Goal: Information Seeking & Learning: Learn about a topic

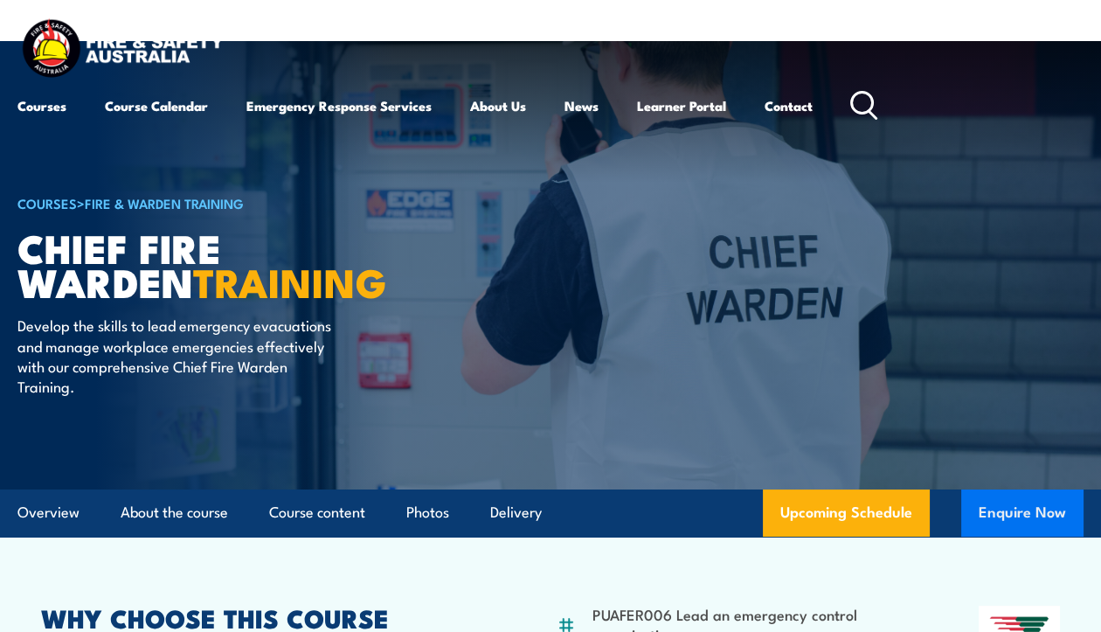
click at [1016, 513] on button "Enquire Now" at bounding box center [1022, 512] width 122 height 47
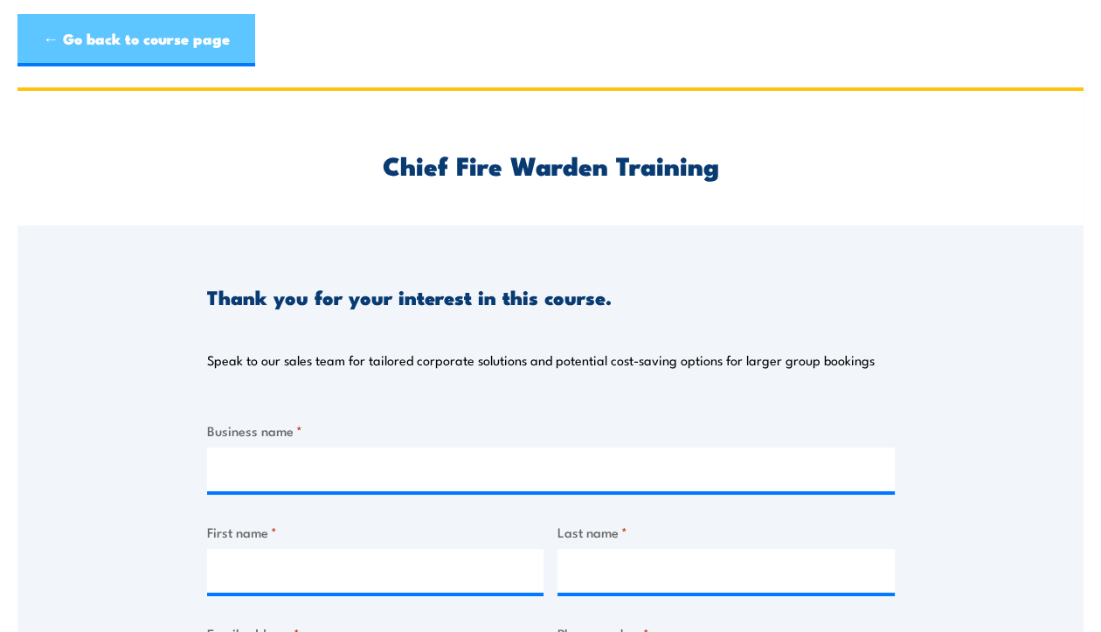
click at [141, 41] on link "← Go back to course page" at bounding box center [136, 40] width 238 height 52
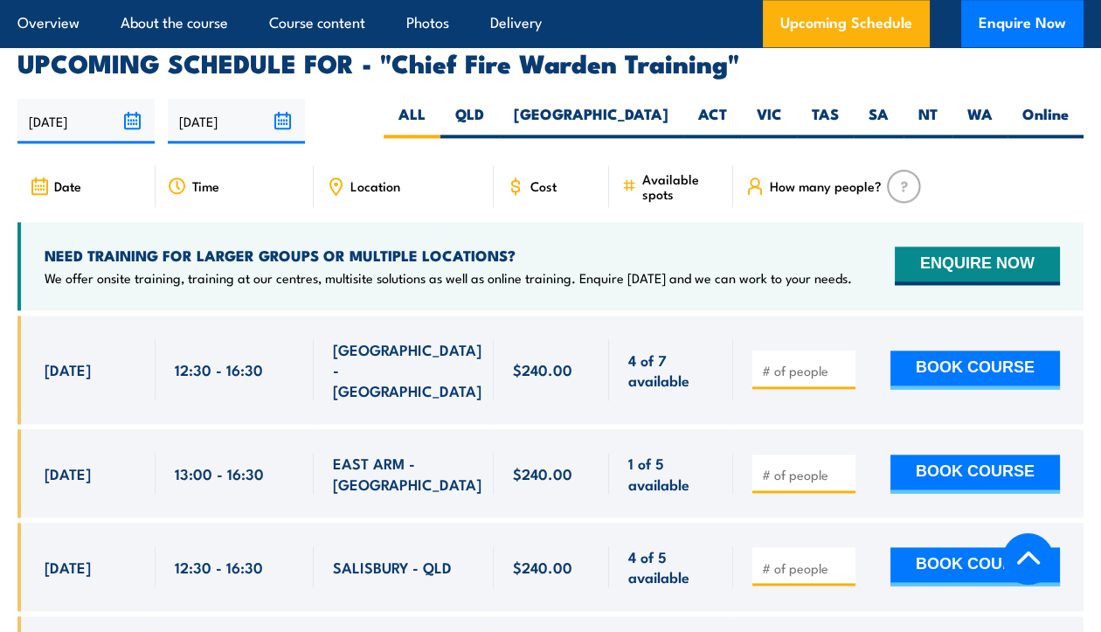
scroll to position [3115, 0]
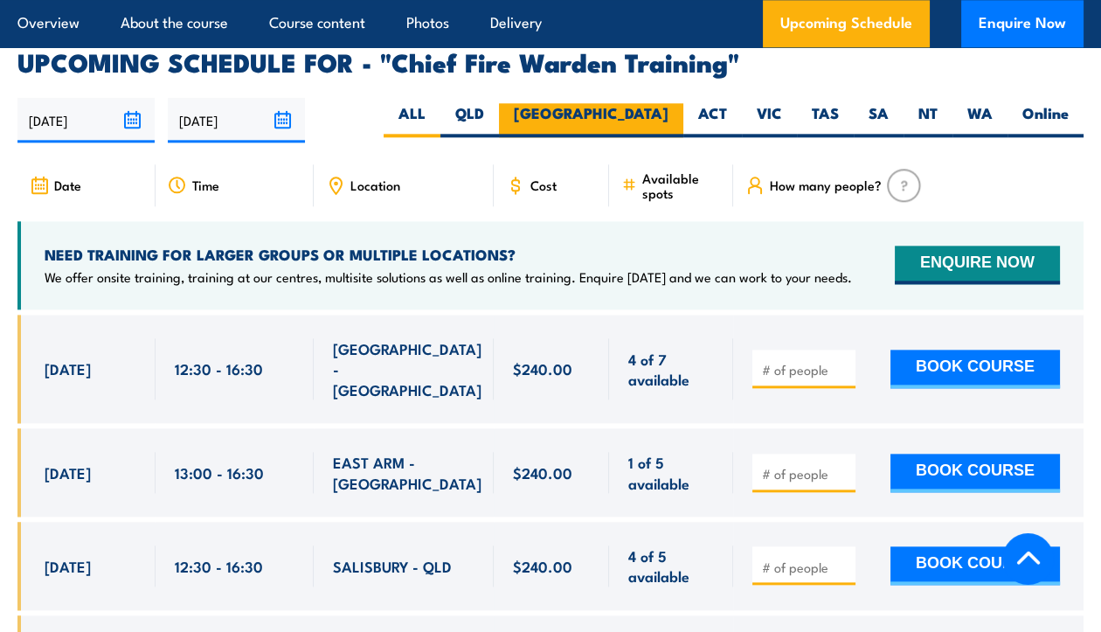
click at [645, 103] on label "NSW" at bounding box center [591, 120] width 184 height 34
click at [669, 103] on input "NSW" at bounding box center [674, 108] width 11 height 11
radio input "true"
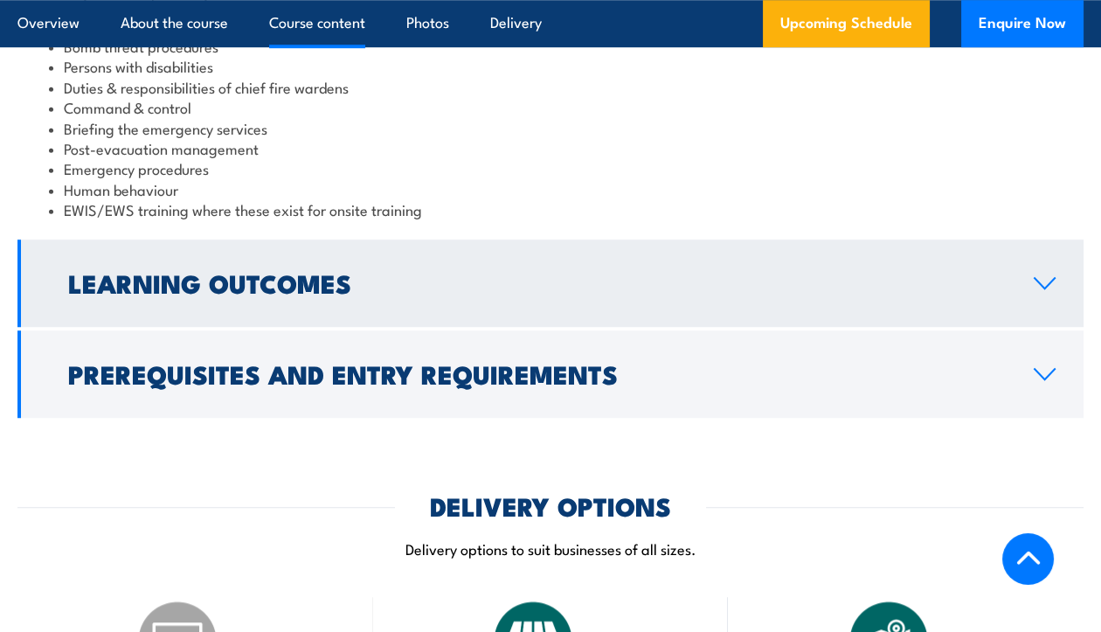
scroll to position [2066, 0]
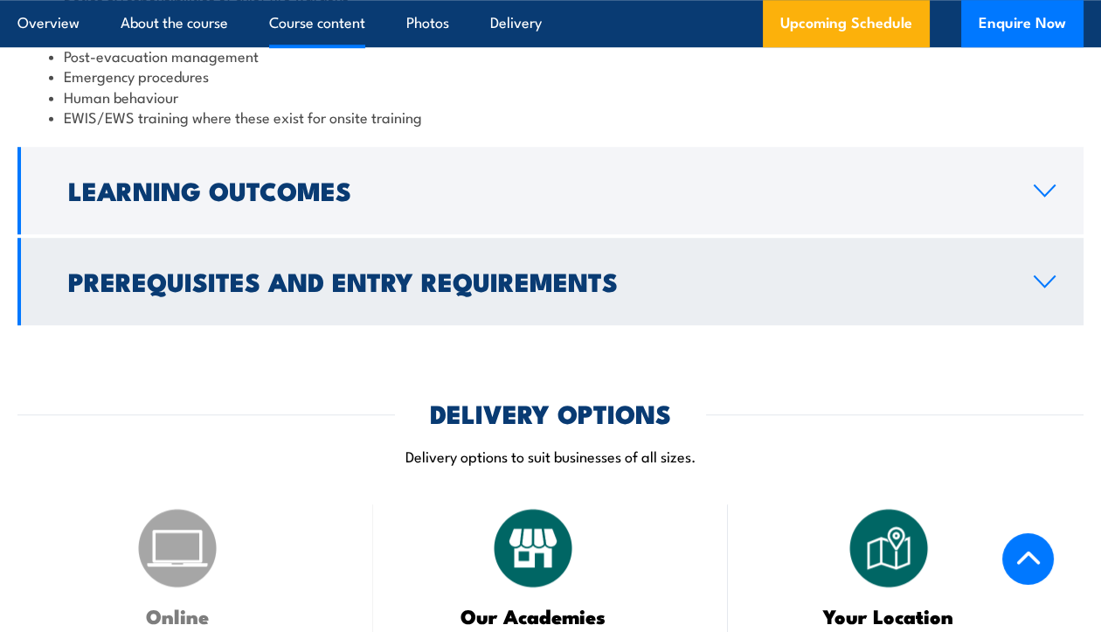
click at [352, 269] on h2 "Prerequisites and Entry Requirements" at bounding box center [537, 280] width 938 height 23
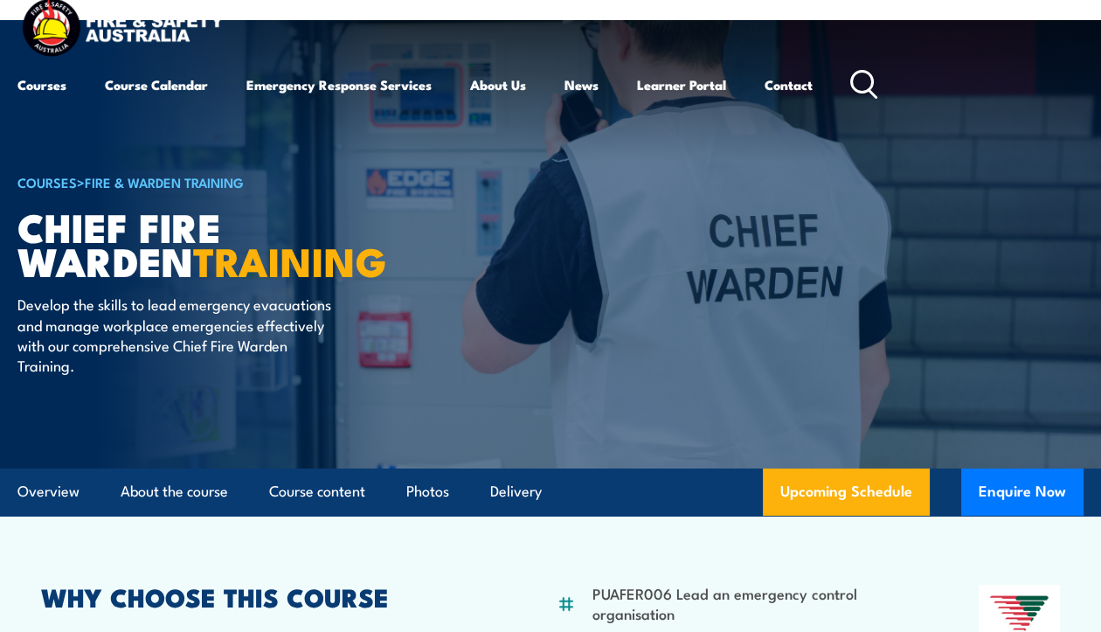
scroll to position [0, 0]
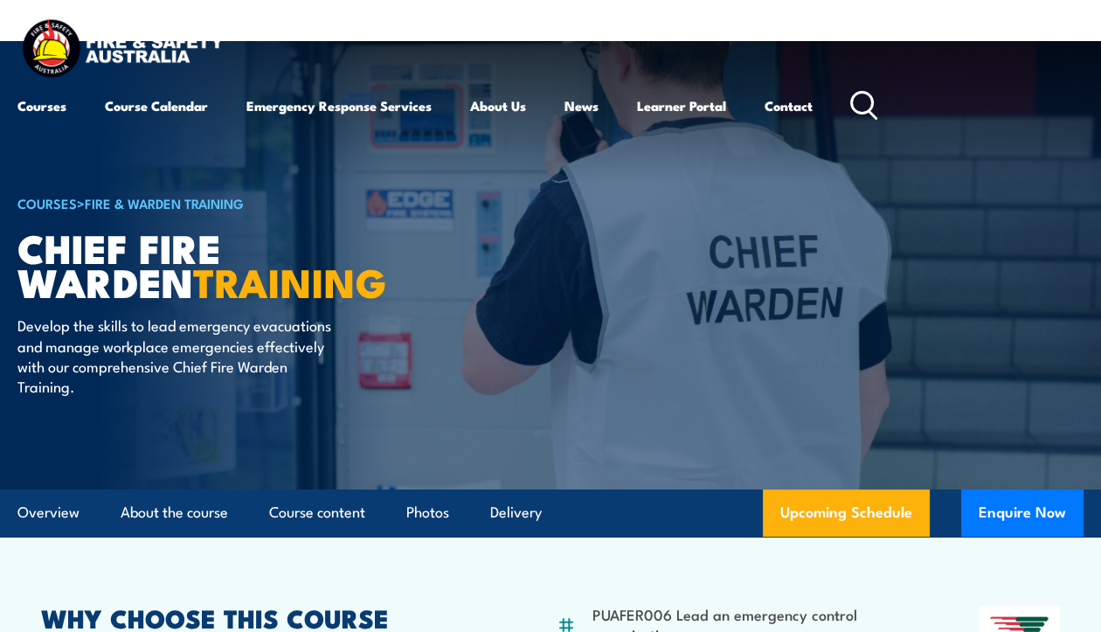
click at [61, 205] on link "COURSES" at bounding box center [46, 202] width 59 height 19
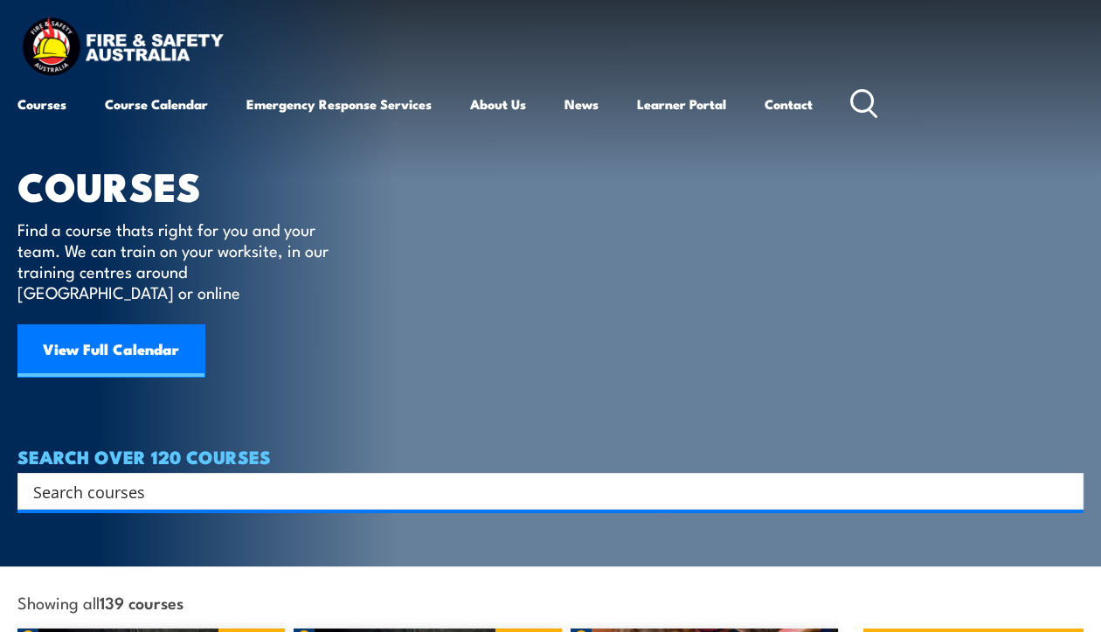
click at [284, 478] on input "Search input" at bounding box center [539, 491] width 1012 height 26
type input "fire warden"
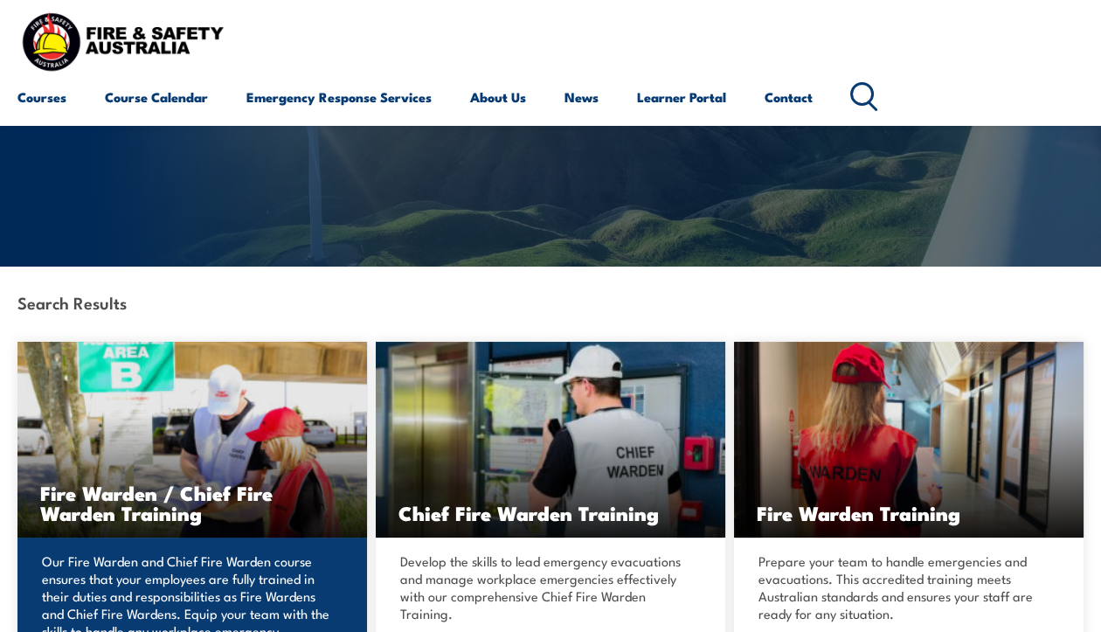
scroll to position [262, 0]
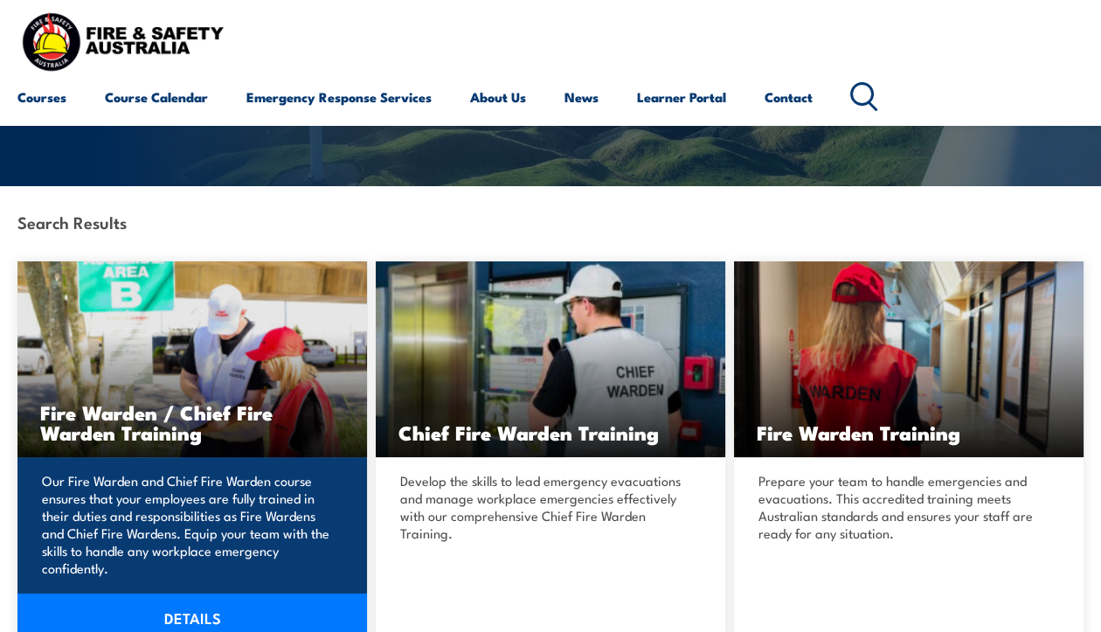
click at [186, 389] on img at bounding box center [192, 359] width 350 height 196
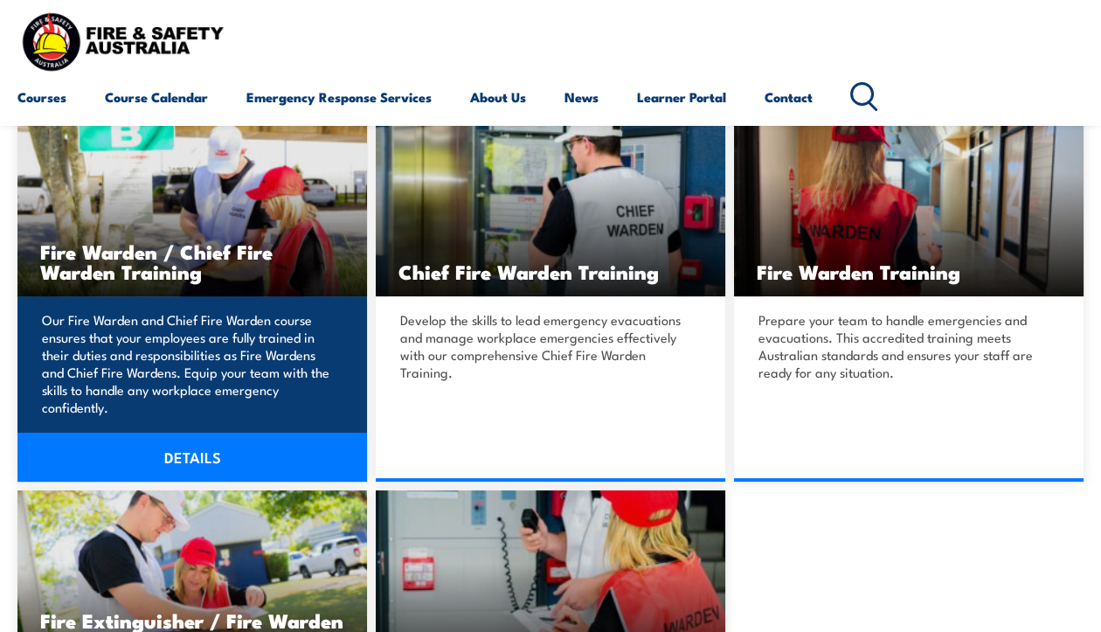
scroll to position [437, 0]
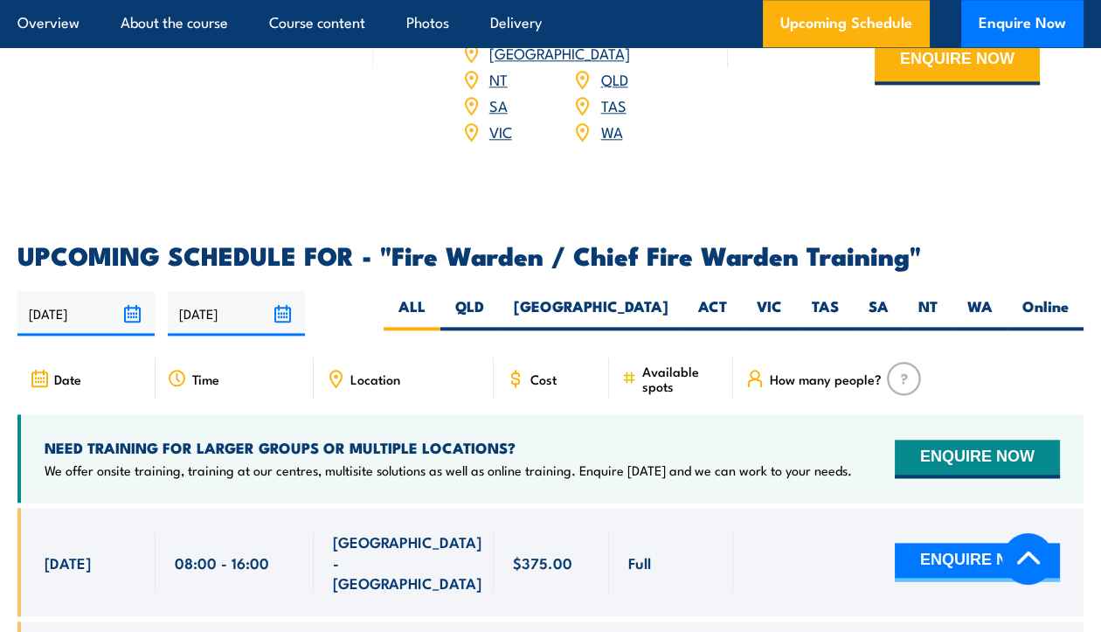
scroll to position [2926, 0]
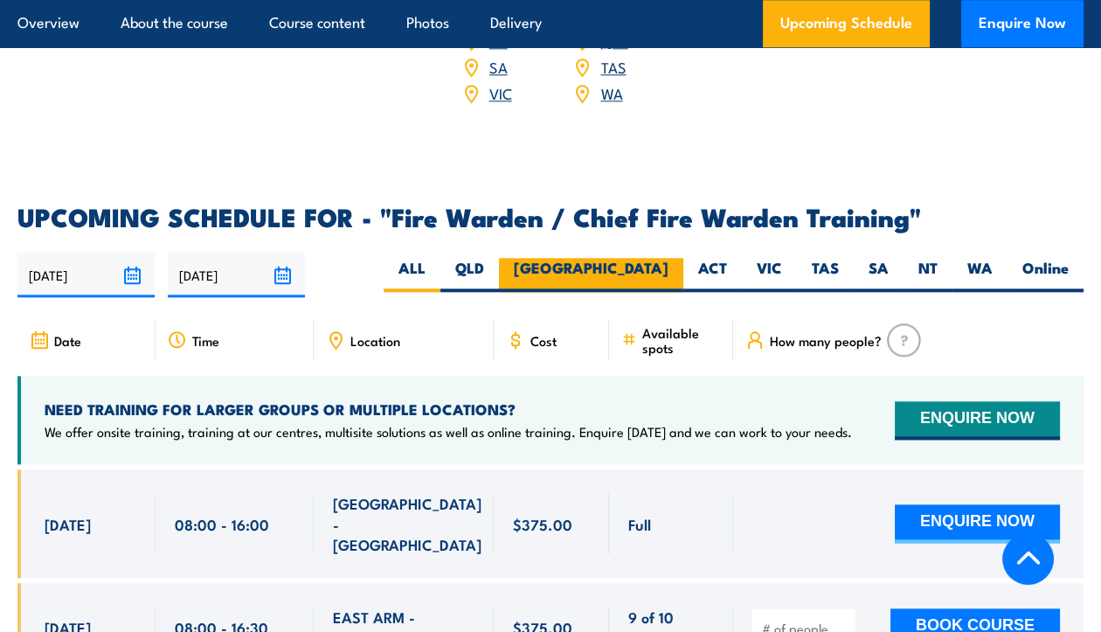
click at [653, 258] on label "[GEOGRAPHIC_DATA]" at bounding box center [591, 275] width 184 height 34
click at [669, 258] on input "[GEOGRAPHIC_DATA]" at bounding box center [674, 263] width 11 height 11
radio input "true"
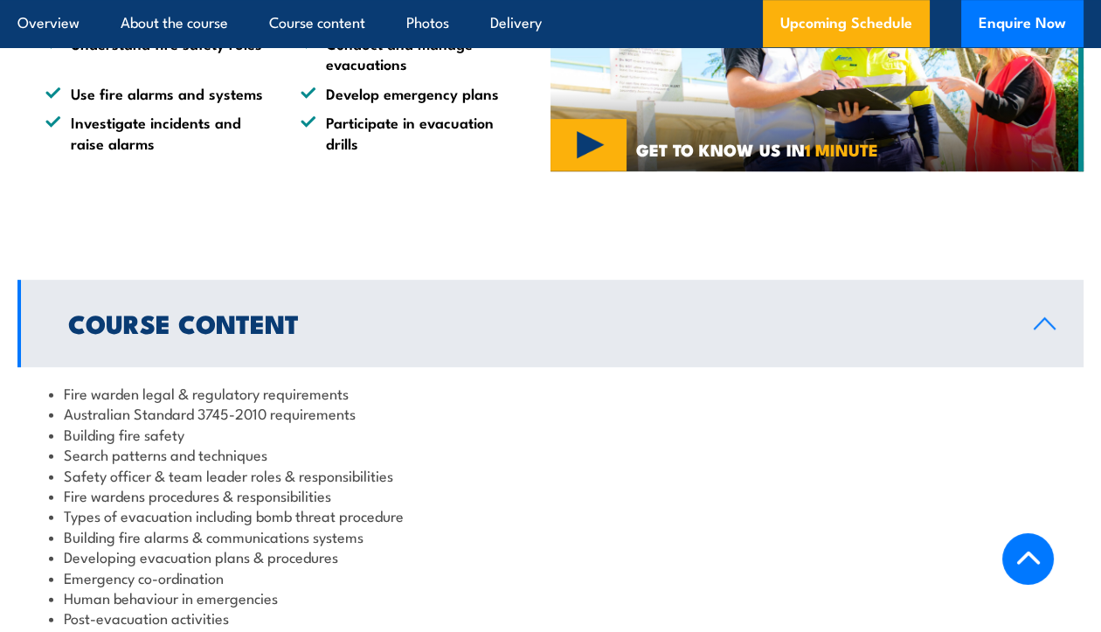
scroll to position [1619, 0]
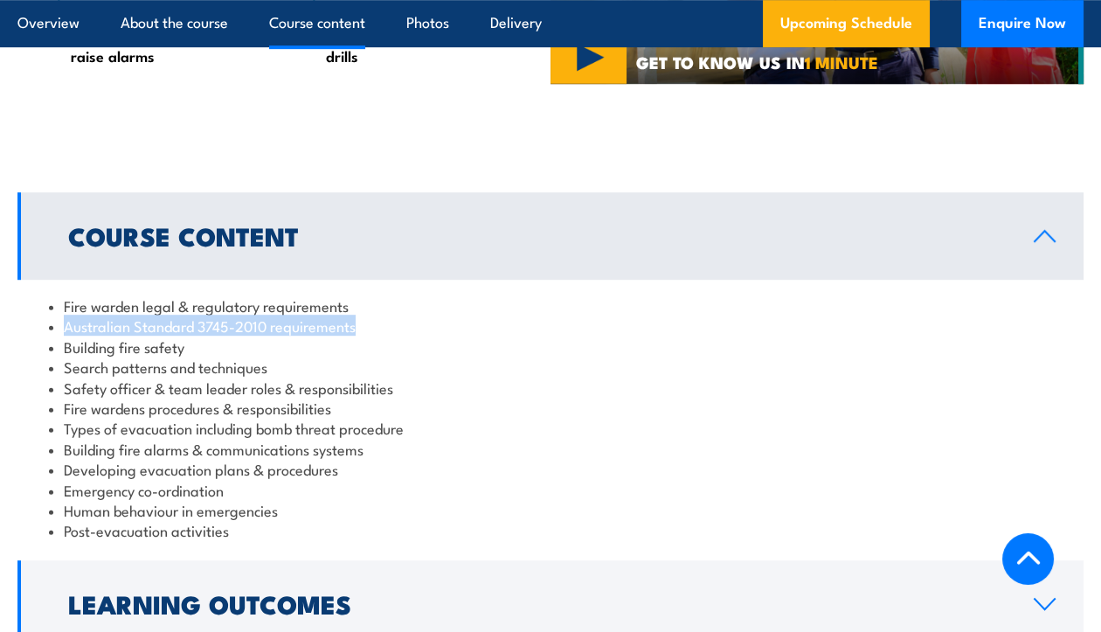
drag, startPoint x: 354, startPoint y: 328, endPoint x: 66, endPoint y: 328, distance: 288.4
click at [66, 328] on li "Australian Standard 3745-2010 requirements" at bounding box center [550, 325] width 1003 height 20
copy li "Australian Standard 3745-2010 requirements"
